Goal: Information Seeking & Learning: Learn about a topic

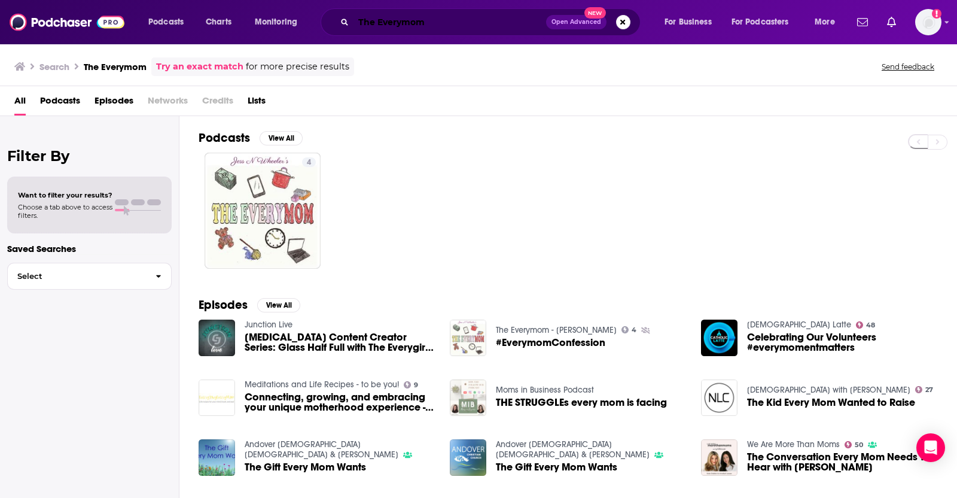
click at [369, 22] on input "The Everymom" at bounding box center [450, 22] width 193 height 19
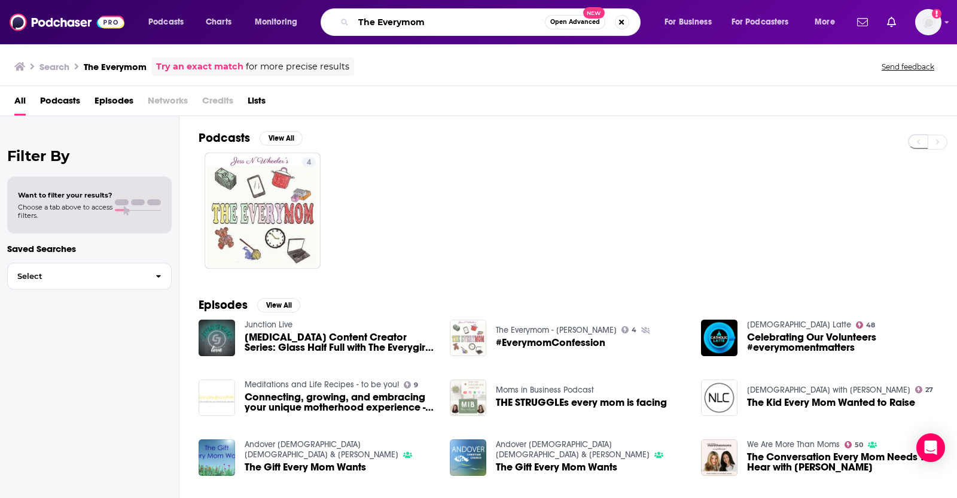
click at [369, 22] on input "The Everymom" at bounding box center [449, 22] width 191 height 19
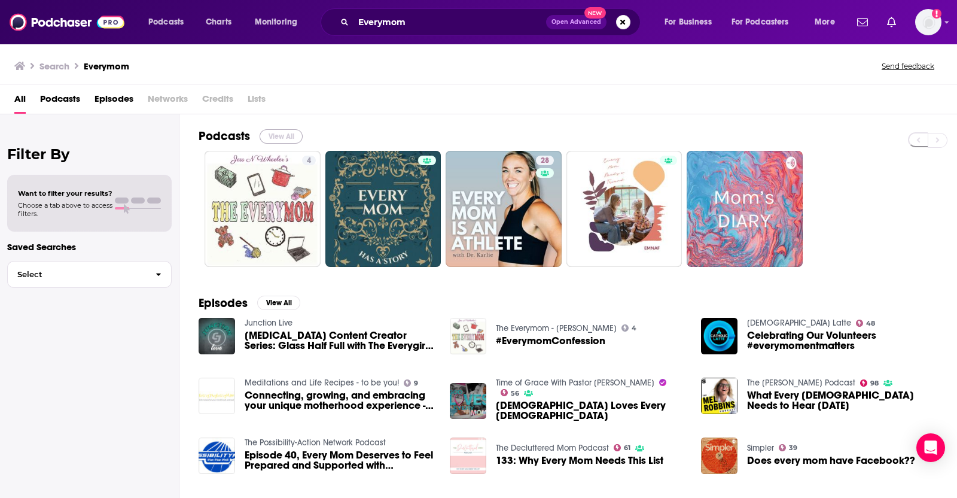
click at [275, 130] on button "View All" at bounding box center [281, 136] width 43 height 14
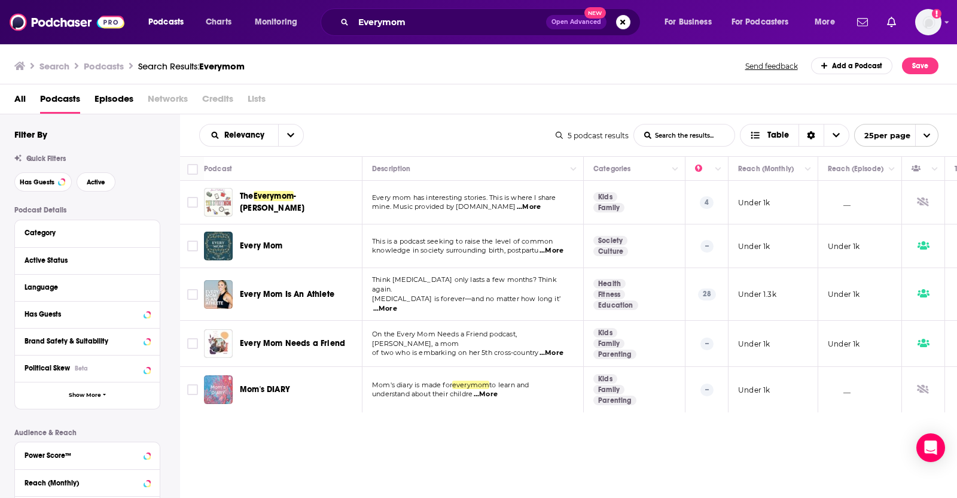
click at [465, 105] on div "All Podcasts Episodes Networks Credits Lists" at bounding box center [481, 101] width 934 height 25
click at [386, 18] on input "Everymom" at bounding box center [450, 22] width 193 height 19
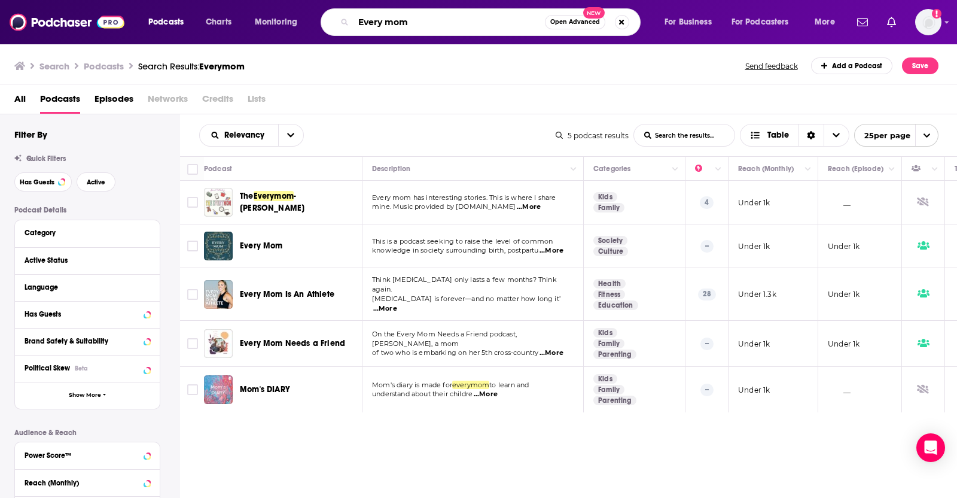
type input "Every mom"
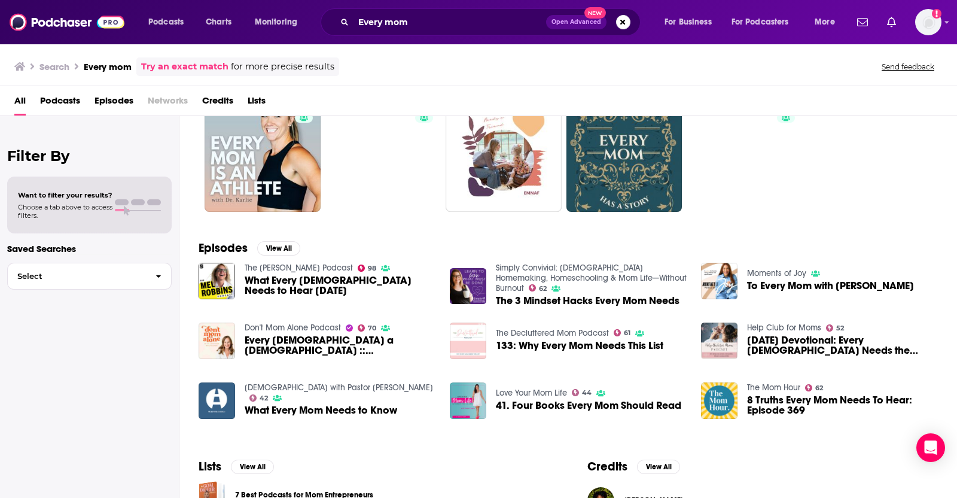
scroll to position [59, 0]
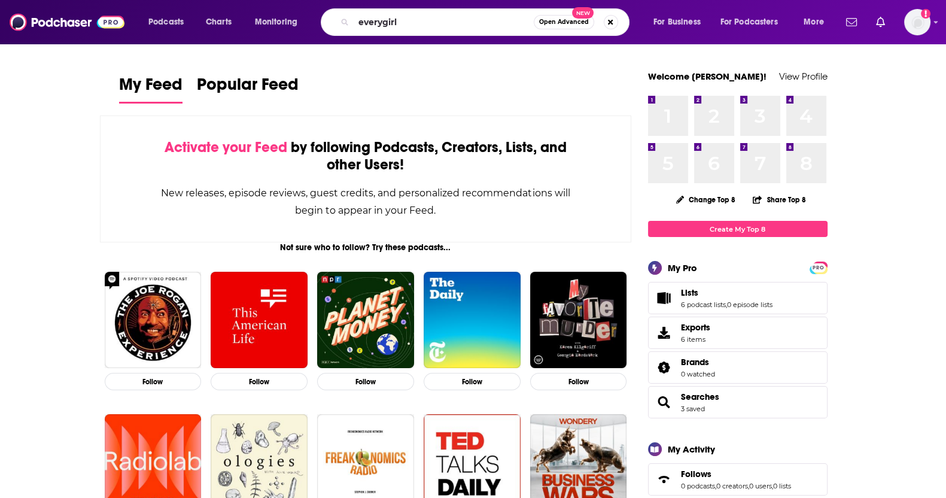
type input "everygirl"
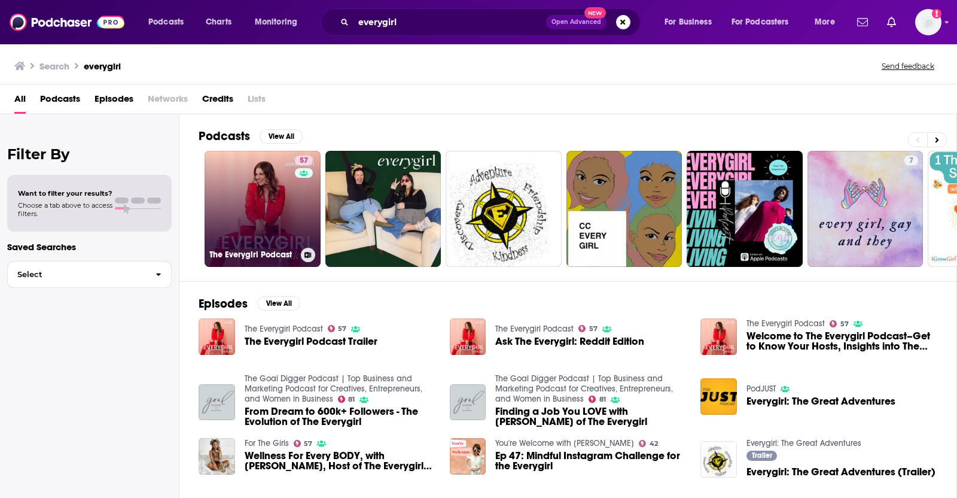
click at [277, 203] on link "57 The Everygirl Podcast" at bounding box center [263, 209] width 116 height 116
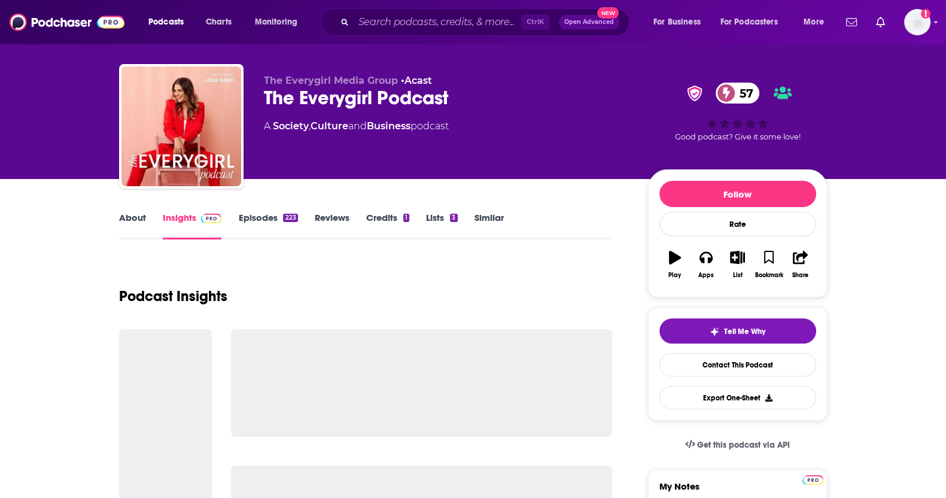
scroll to position [20, 0]
